Goal: Task Accomplishment & Management: Manage account settings

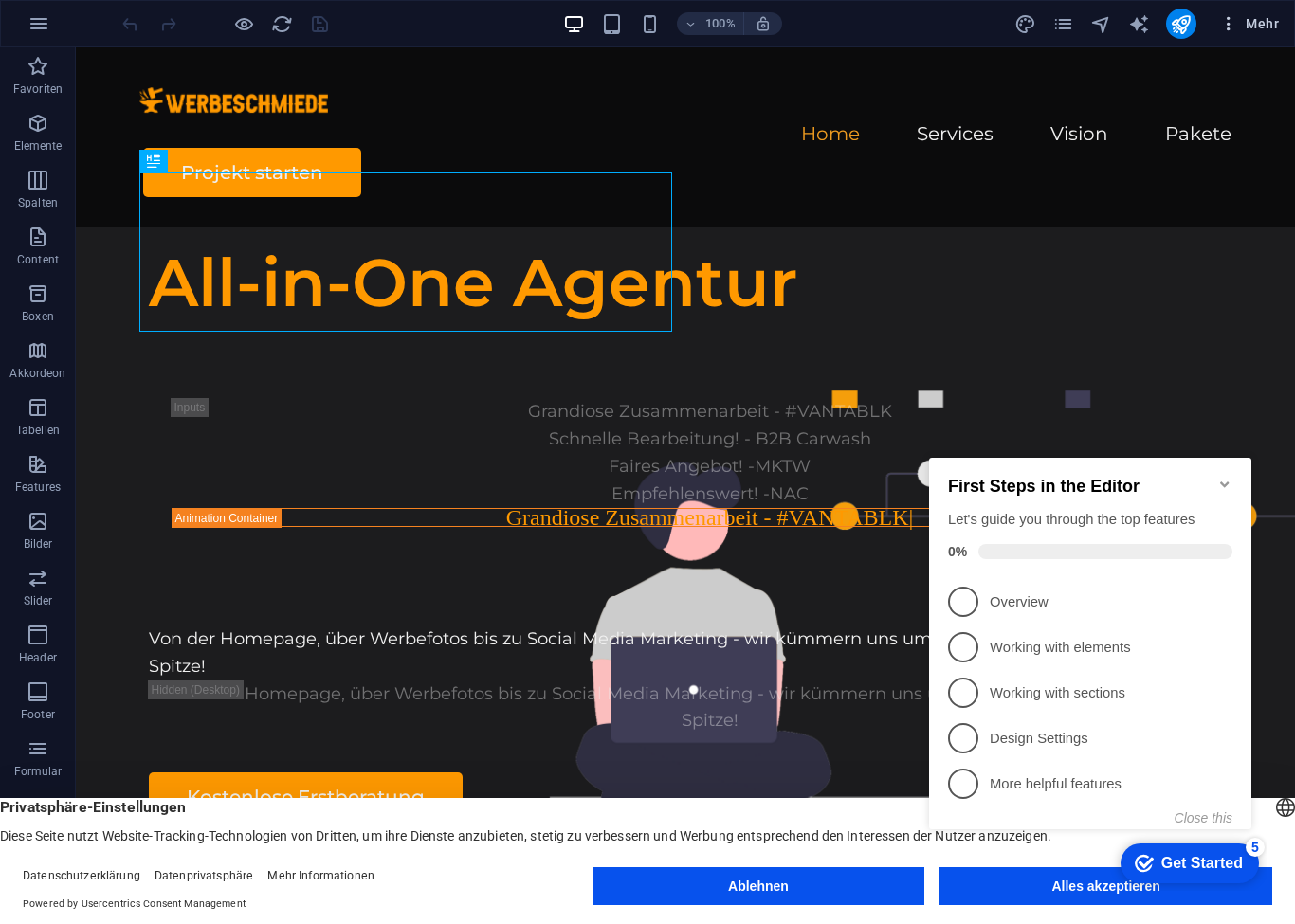
click at [1236, 23] on icon "button" at bounding box center [1228, 23] width 18 height 18
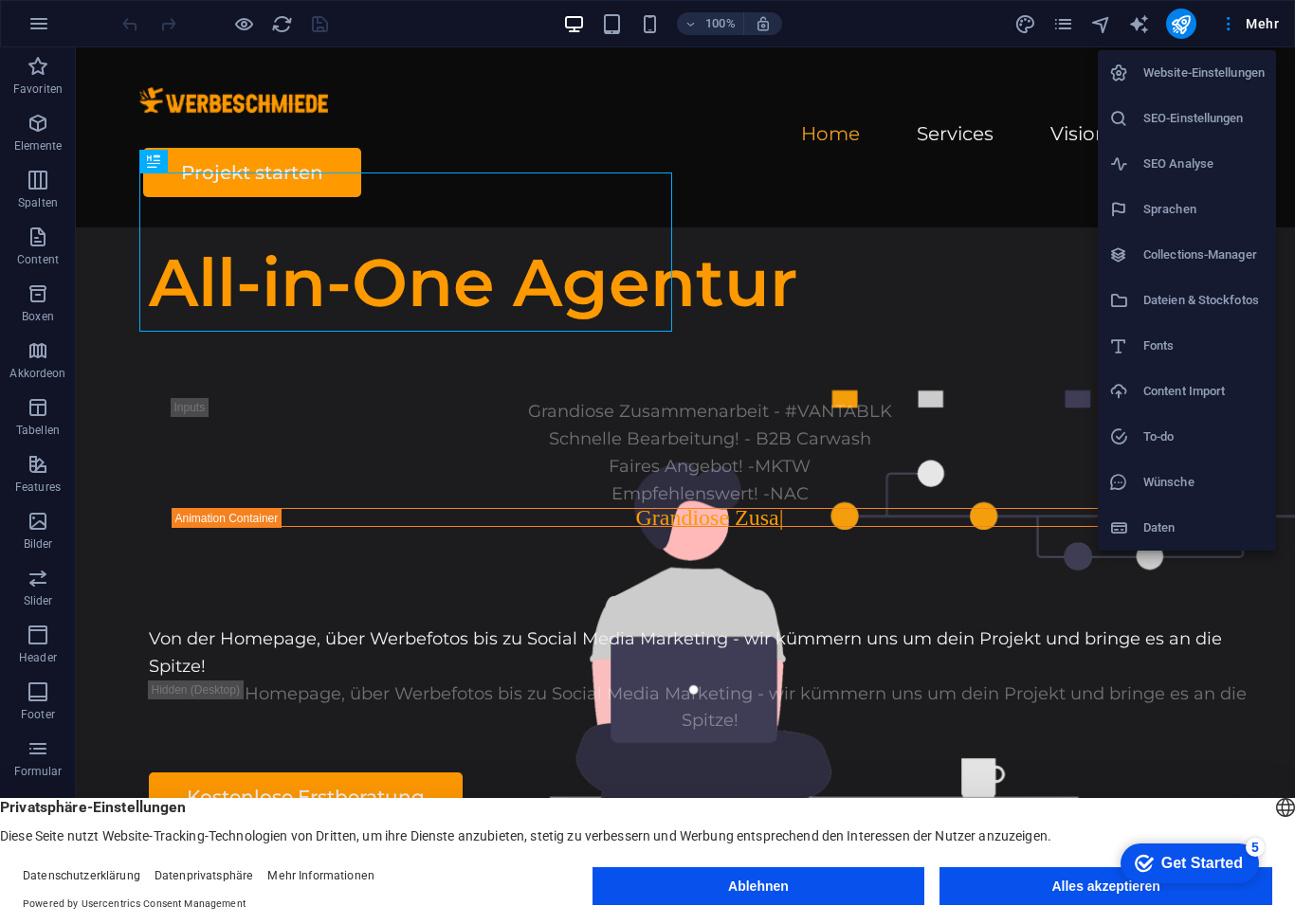
click at [1178, 108] on h6 "SEO-Einstellungen" at bounding box center [1203, 118] width 122 height 22
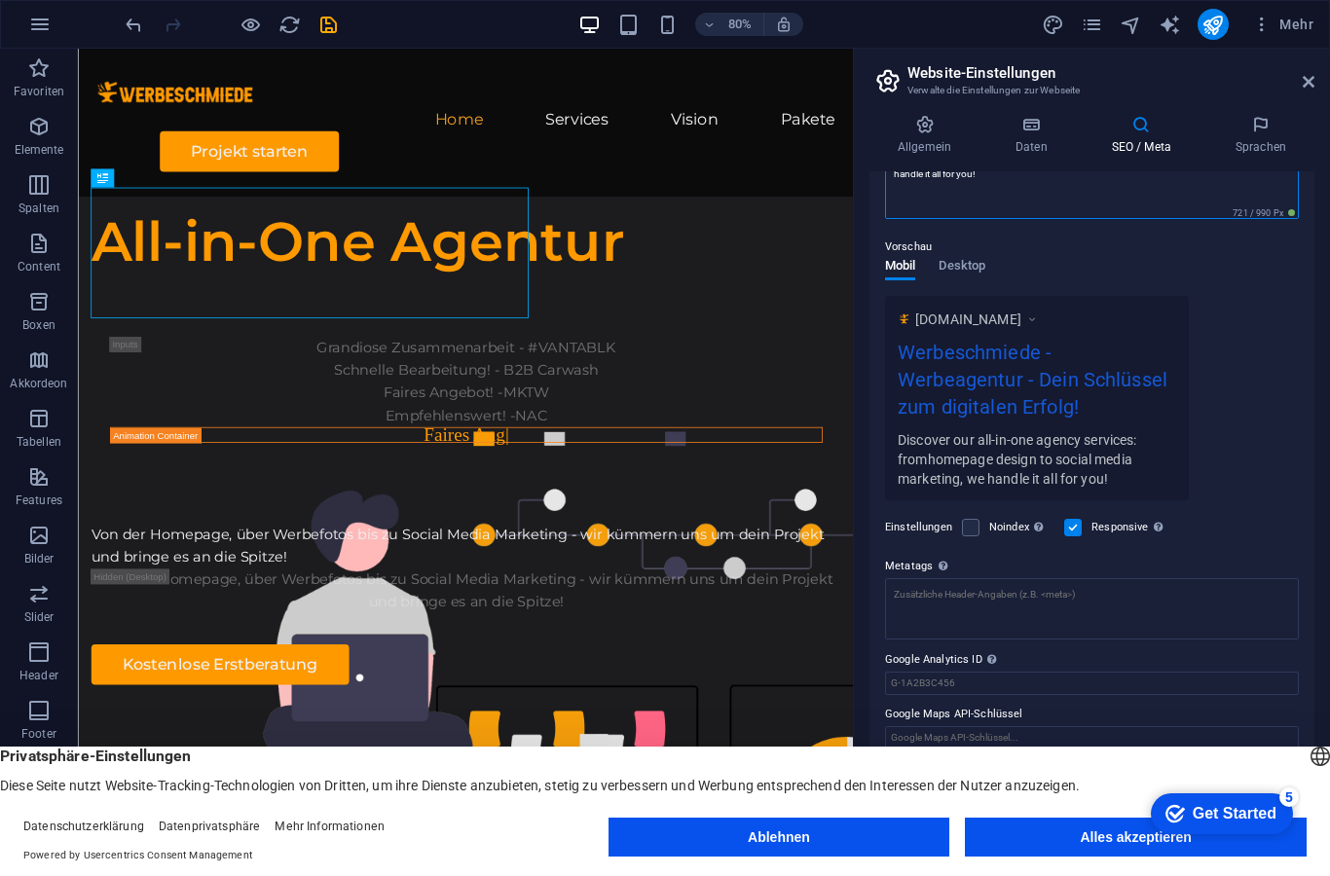
scroll to position [230, 0]
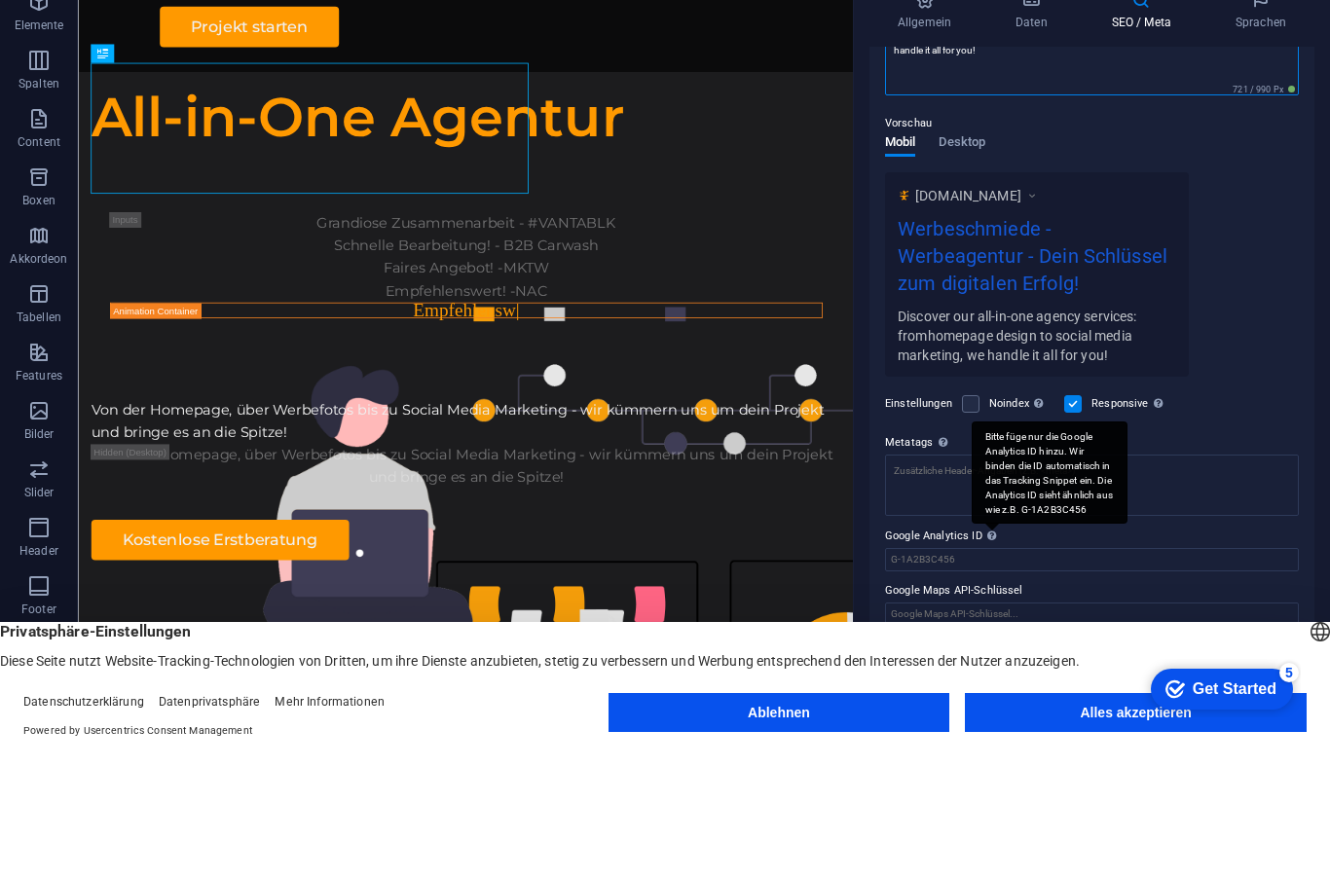
type textarea "Discover our all-in-one agency services: fromhomepage design to social media ma…"
click at [989, 546] on div "Bitte füge nur die Google Analytics ID hinzu. Wir binden die ID automatisch in …" at bounding box center [1050, 597] width 156 height 102
click at [989, 673] on input "Google Analytics ID Bitte füge nur die Google Analytics ID hinzu. Wir binden di…" at bounding box center [1092, 684] width 414 height 23
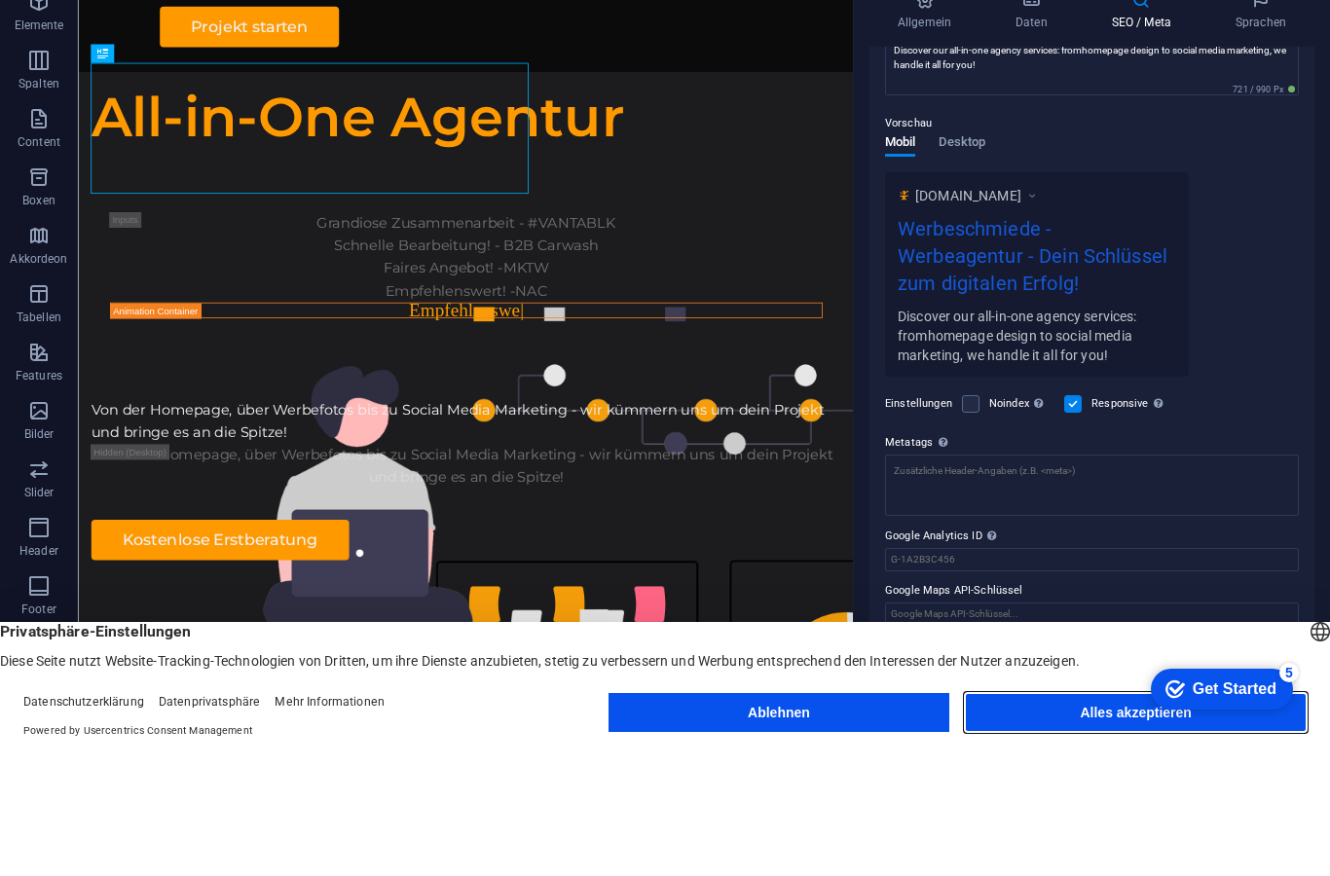
click at [1069, 818] on button "Alles akzeptieren" at bounding box center [1136, 837] width 342 height 39
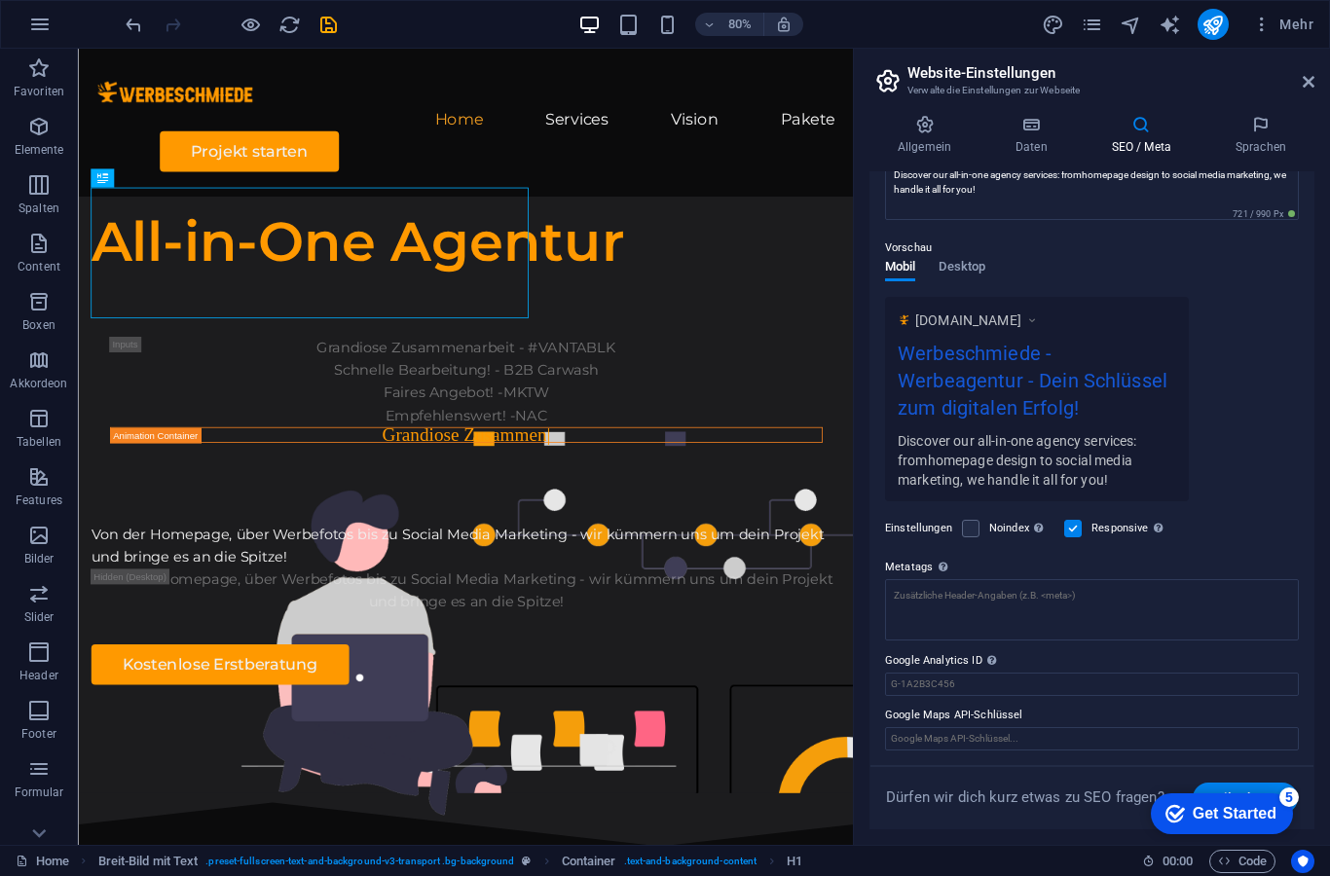
click at [1233, 808] on div "Get Started" at bounding box center [1235, 814] width 84 height 18
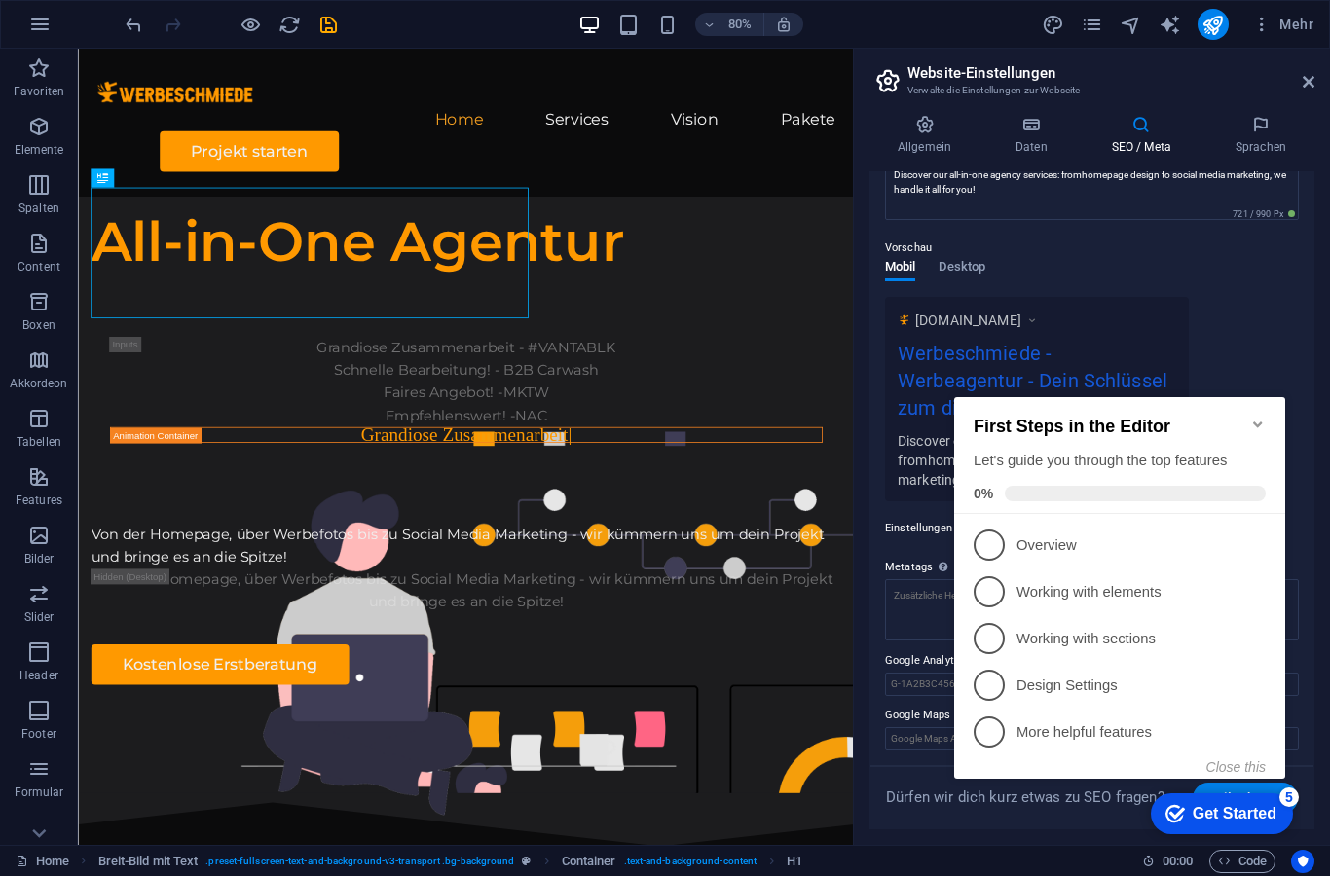
click at [1032, 545] on p "Overview - incomplete" at bounding box center [1134, 546] width 234 height 20
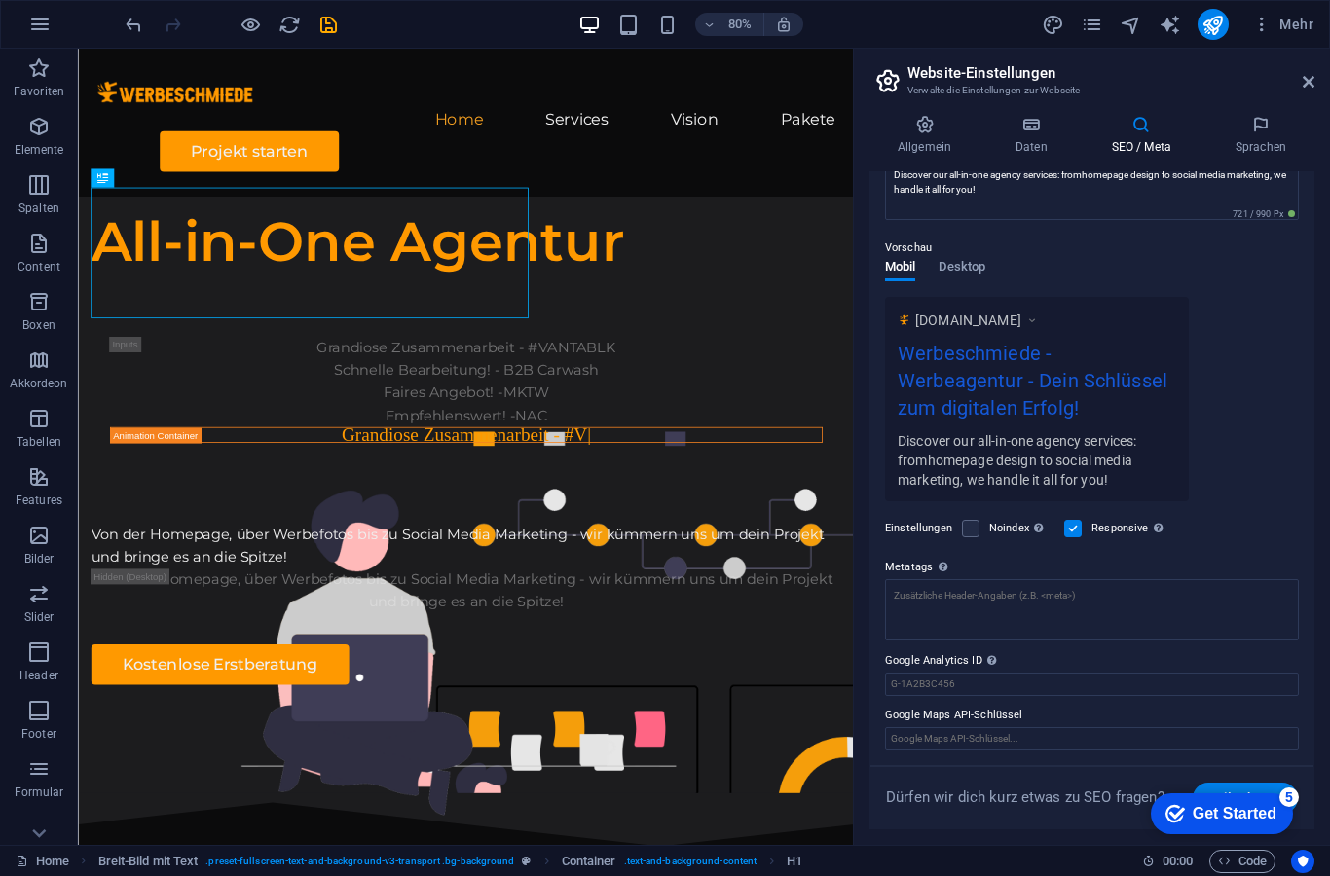
scroll to position [0, 0]
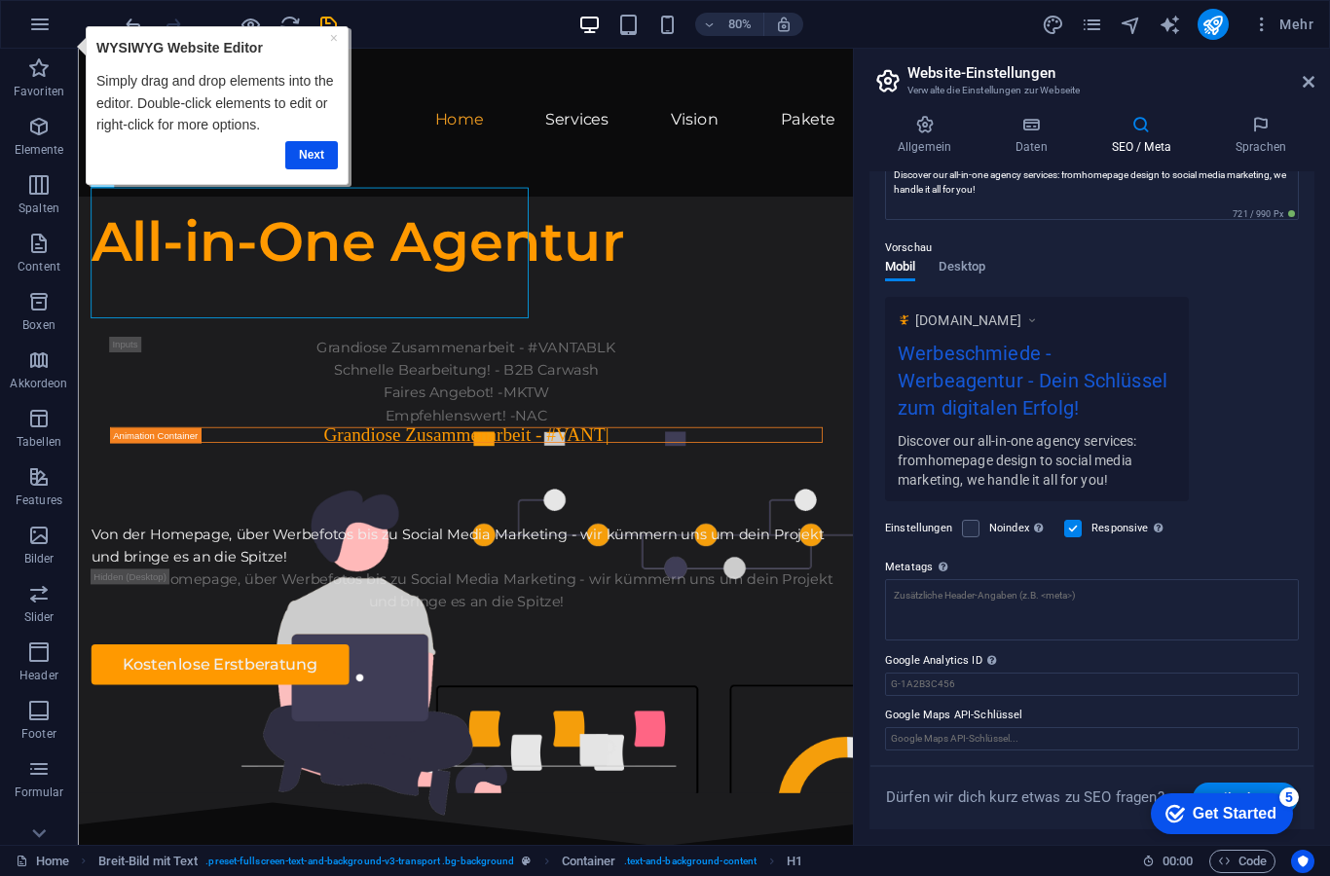
click at [1200, 810] on div "Get Started" at bounding box center [1235, 814] width 84 height 18
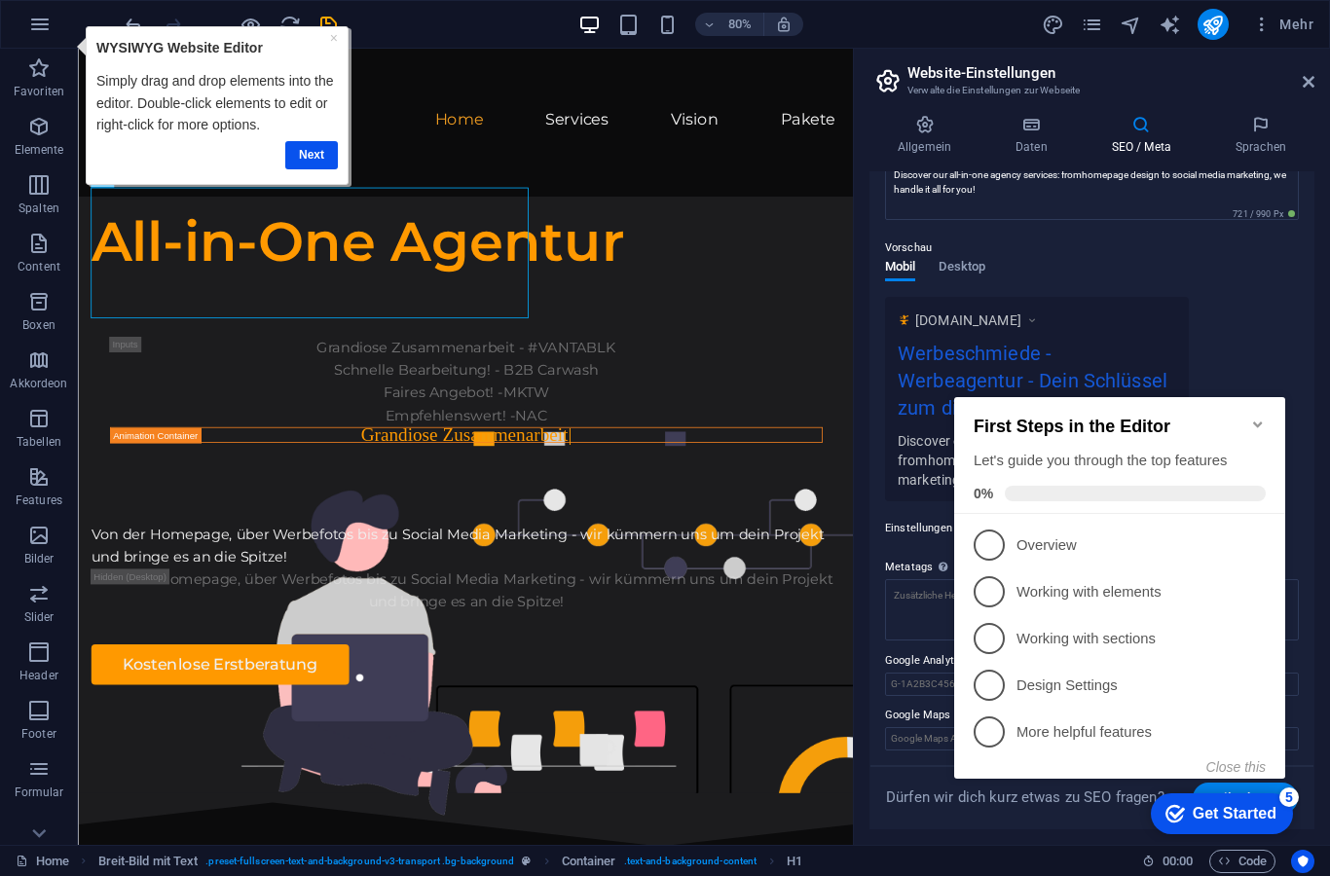
click at [1263, 417] on icon "Minimize checklist" at bounding box center [1258, 425] width 16 height 16
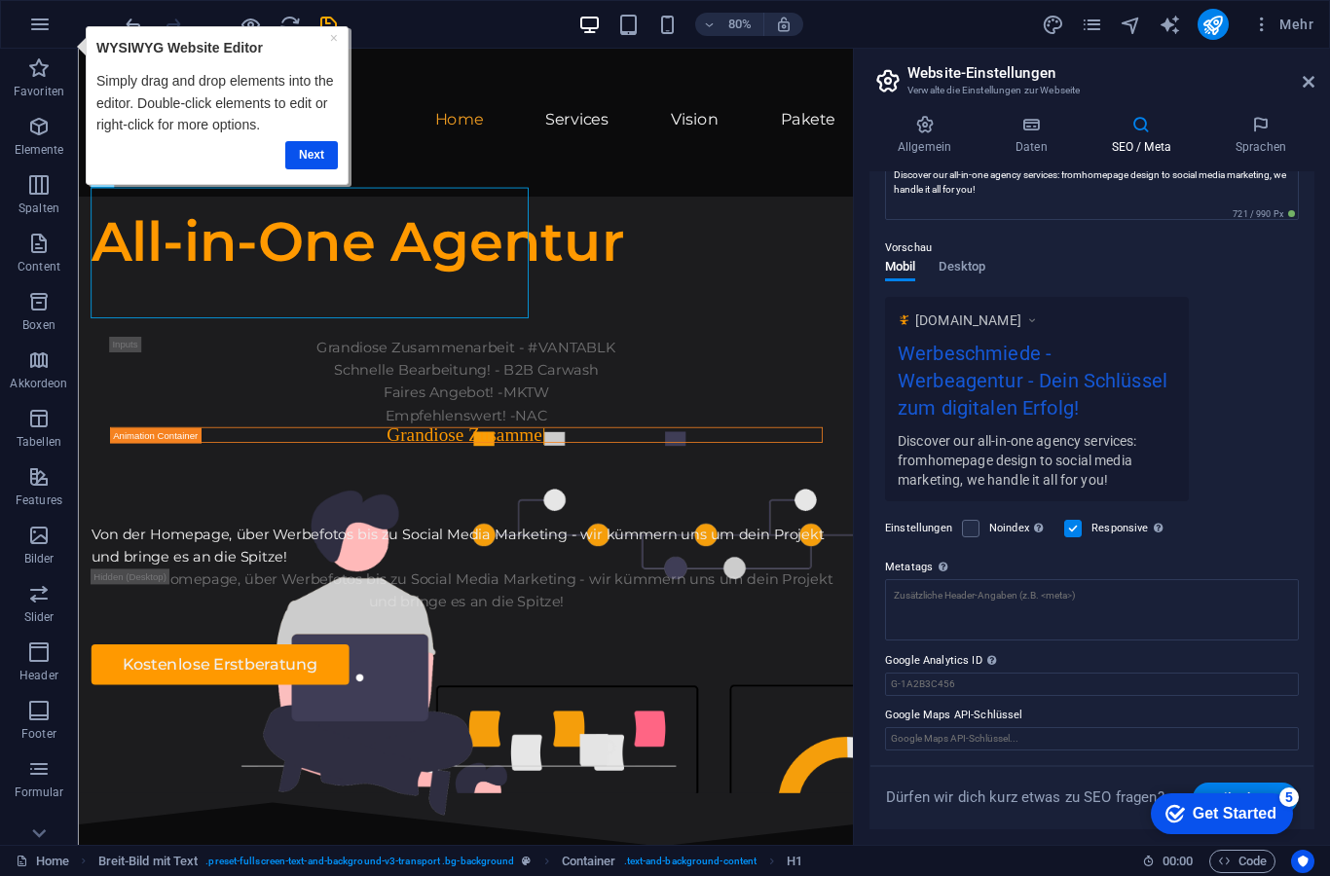
click at [1185, 824] on icon "checkmark" at bounding box center [1175, 813] width 19 height 19
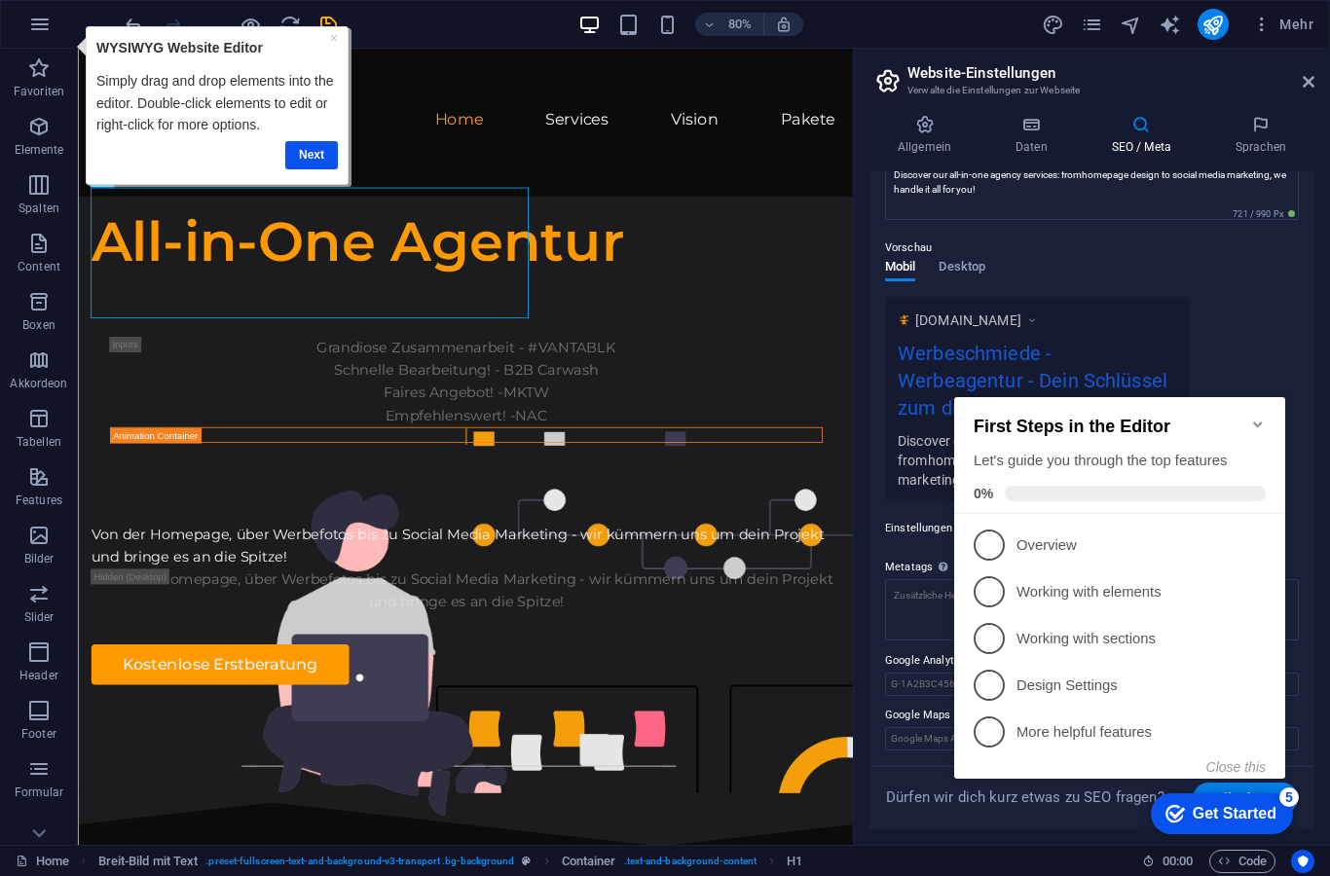
click at [225, 331] on div "All-in-One Agentur" at bounding box center [562, 290] width 938 height 82
click at [312, 163] on link "Next" at bounding box center [310, 155] width 53 height 28
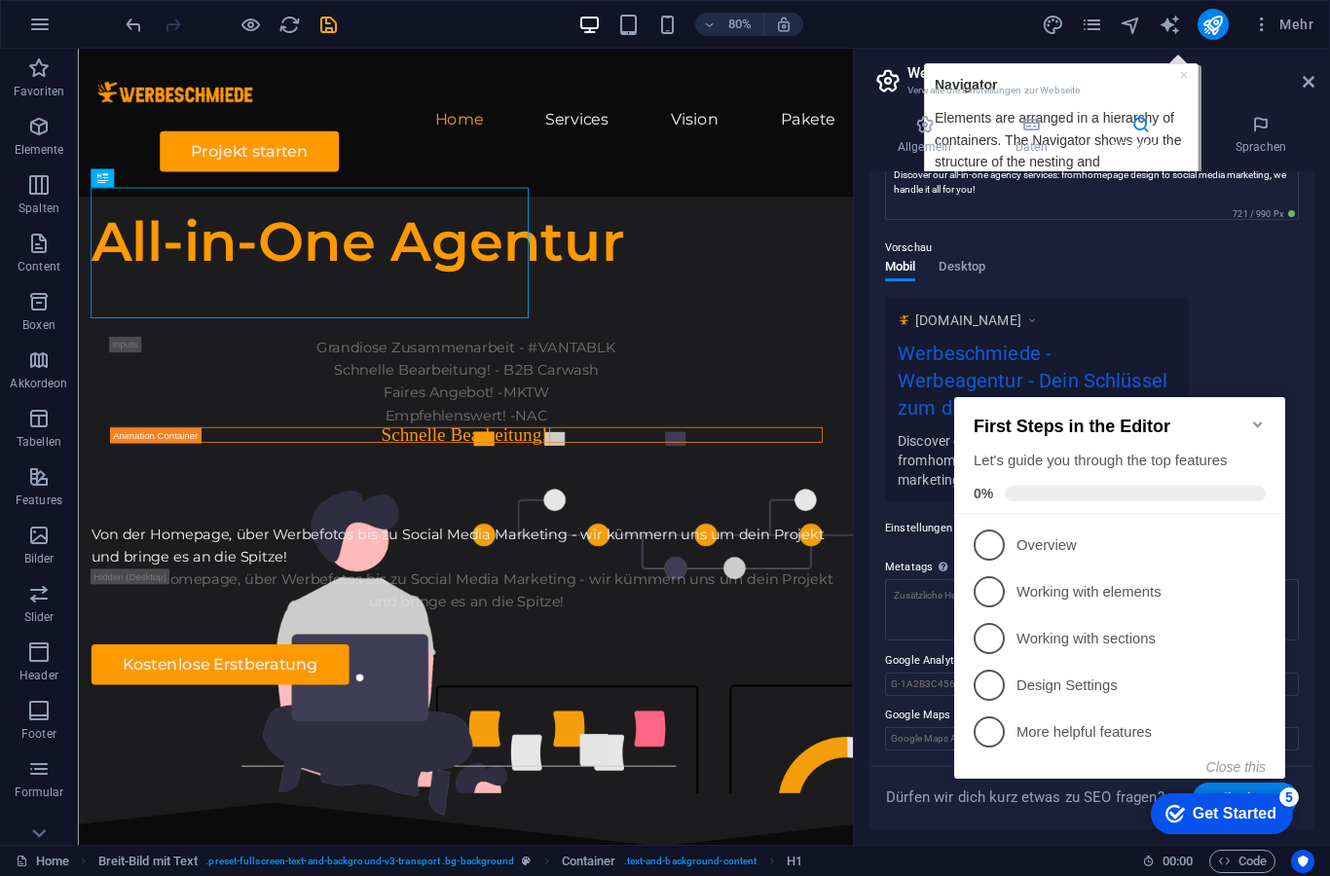
click at [1298, 84] on header "Website-Einstellungen Verwalte die Einstellungen zur Webseite" at bounding box center [1094, 74] width 441 height 51
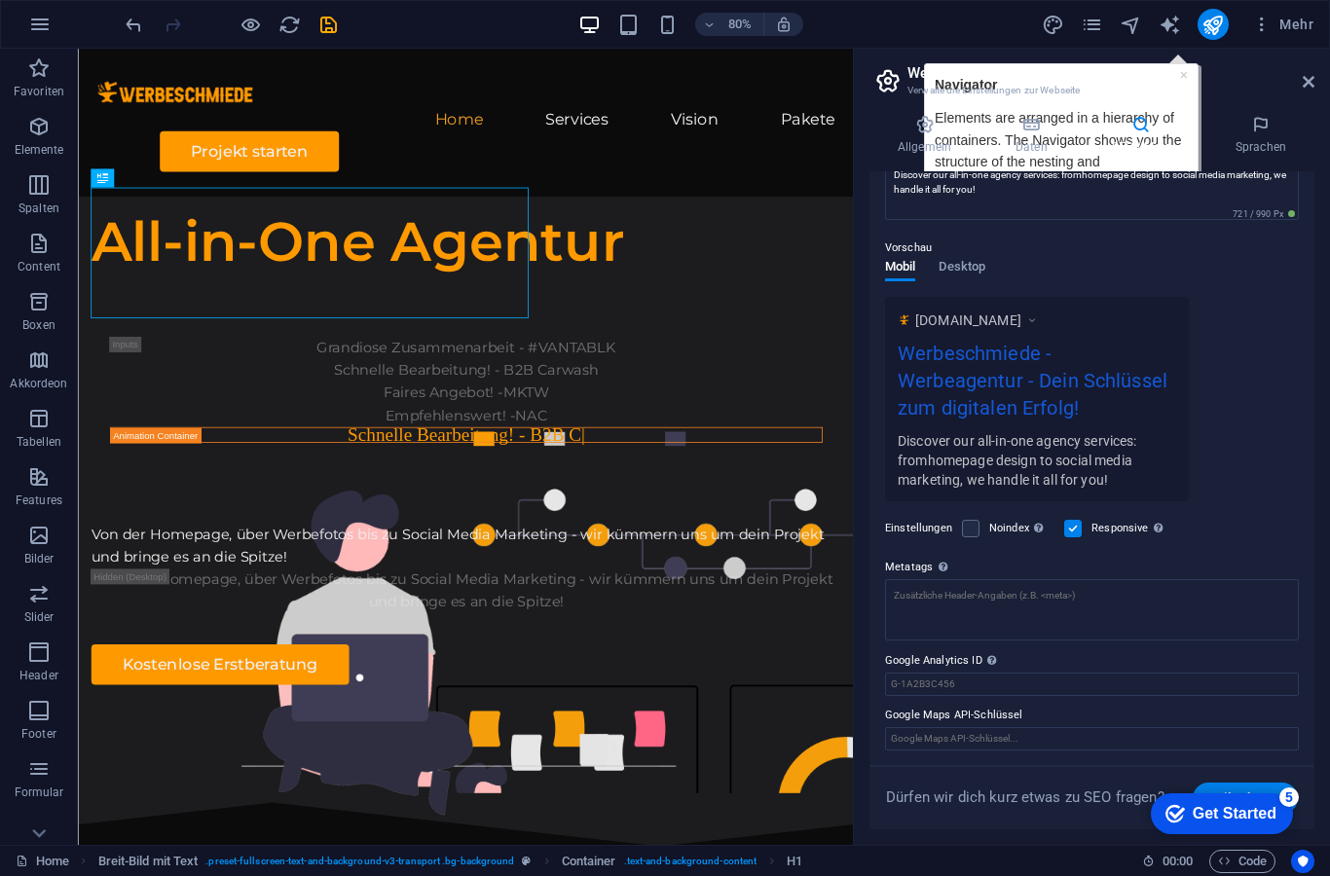
click at [1157, 84] on h3 "Verwalte die Einstellungen zur Webseite" at bounding box center [1092, 91] width 368 height 18
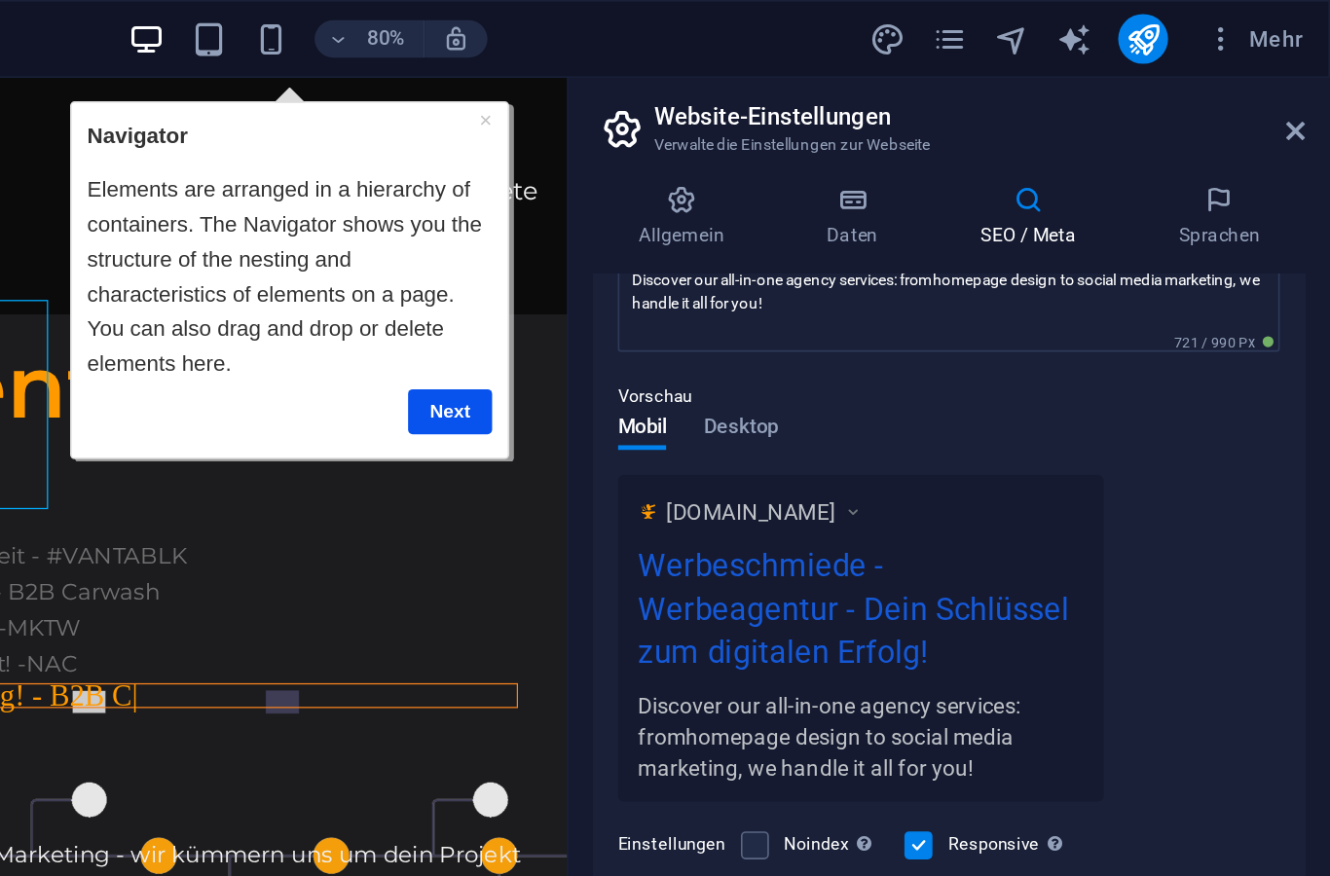
click at [314, 115] on p "Navigator" at bounding box center [204, 112] width 253 height 21
click at [323, 106] on link "×" at bounding box center [327, 103] width 8 height 16
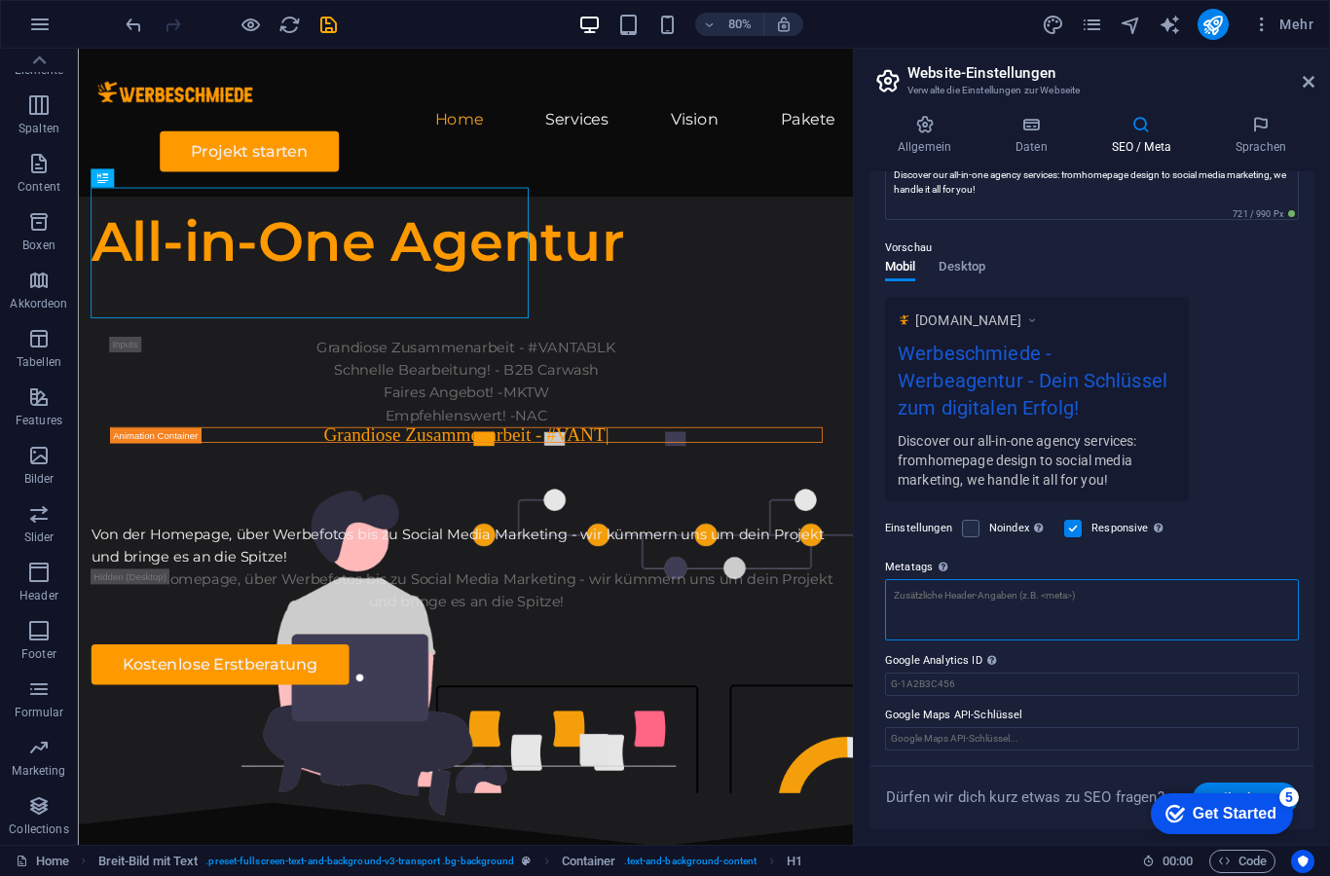
scroll to position [201, 0]
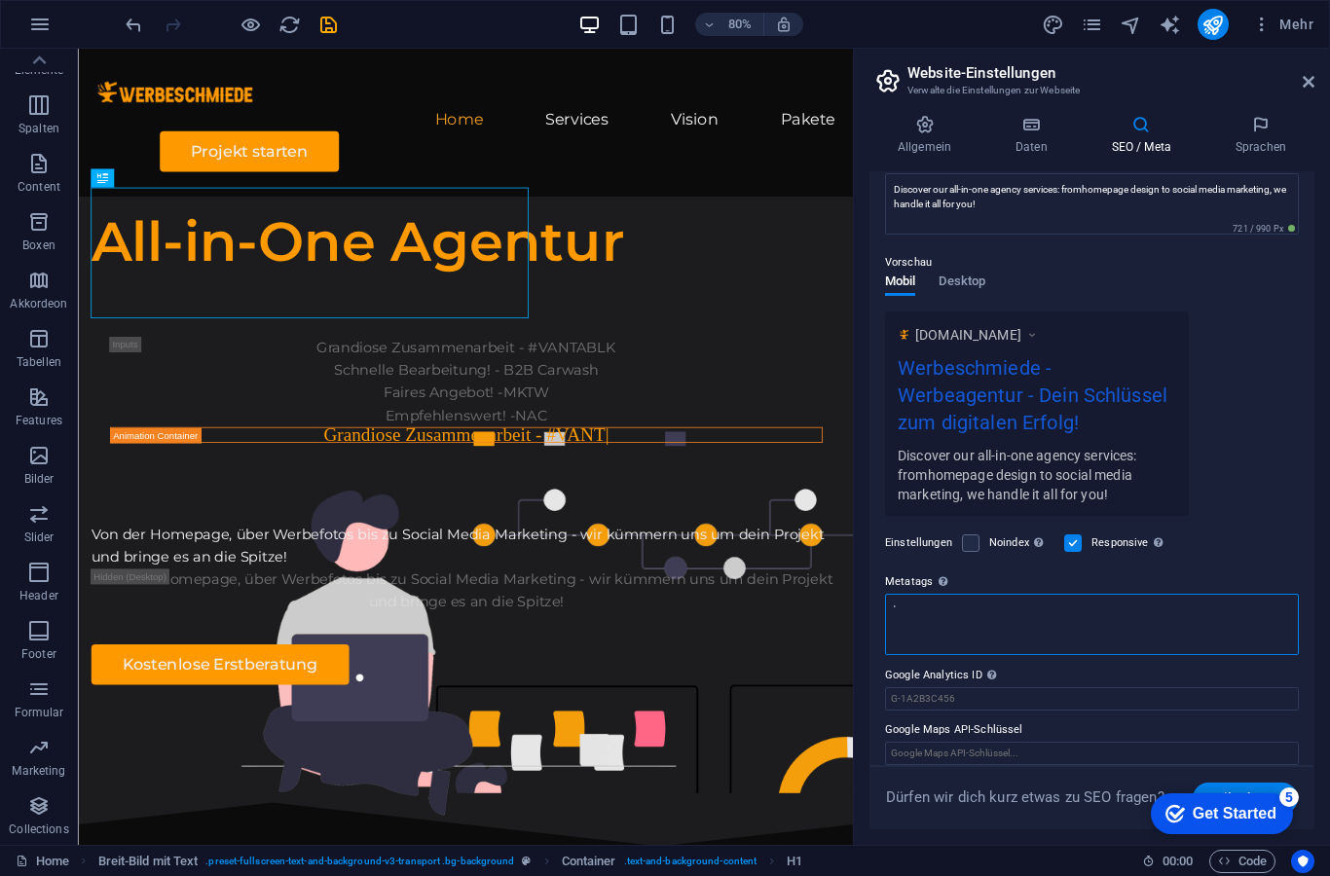
type textarea "'"
